Goal: Task Accomplishment & Management: Complete application form

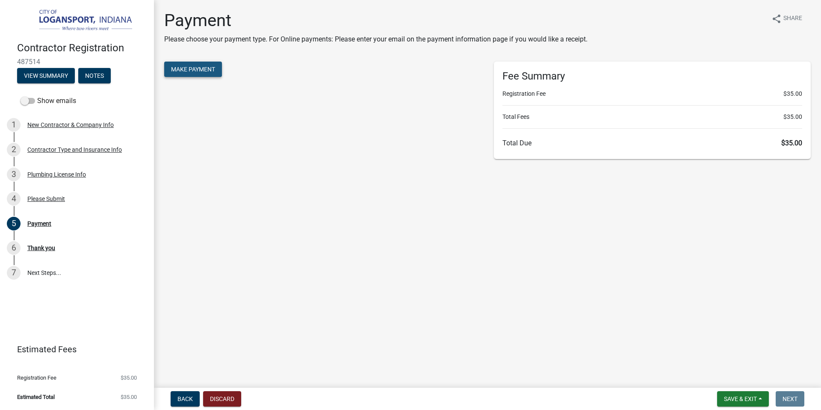
click at [193, 74] on button "Make Payment" at bounding box center [193, 69] width 58 height 15
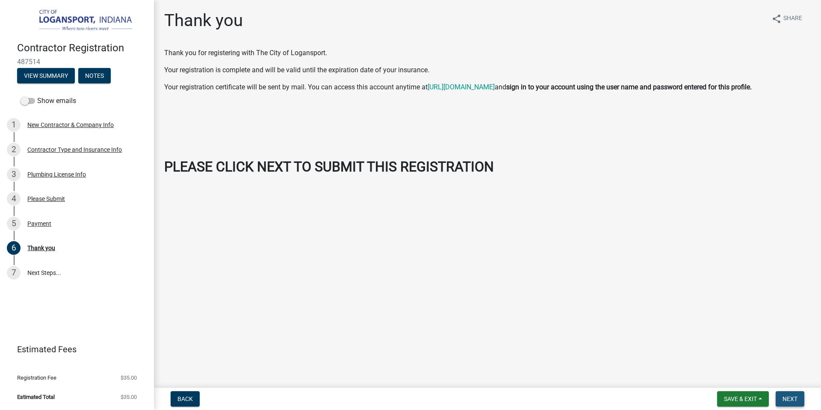
click at [793, 399] on span "Next" at bounding box center [789, 398] width 15 height 7
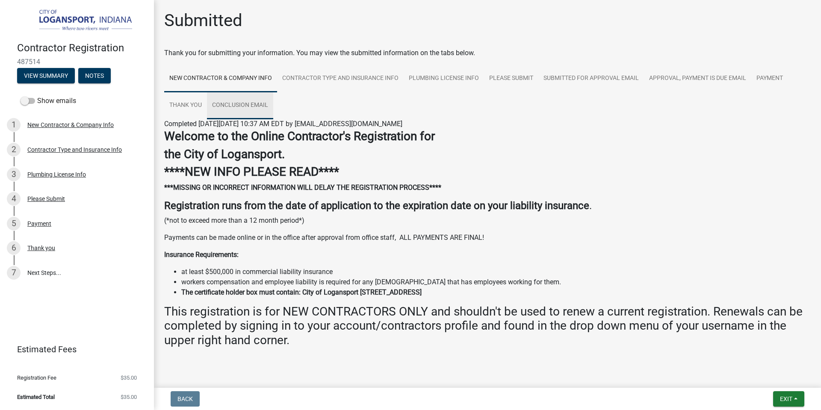
click at [240, 105] on link "Conclusion Email" at bounding box center [240, 105] width 66 height 27
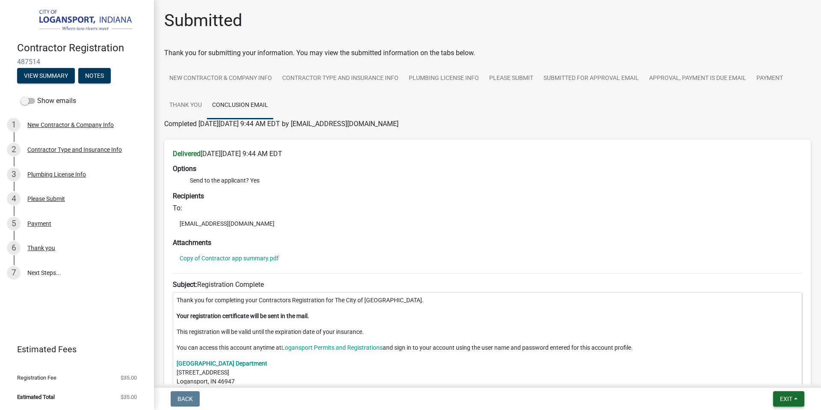
click at [797, 401] on button "Exit" at bounding box center [788, 398] width 31 height 15
click at [765, 377] on button "Save & Exit" at bounding box center [770, 376] width 68 height 21
